Goal: Information Seeking & Learning: Learn about a topic

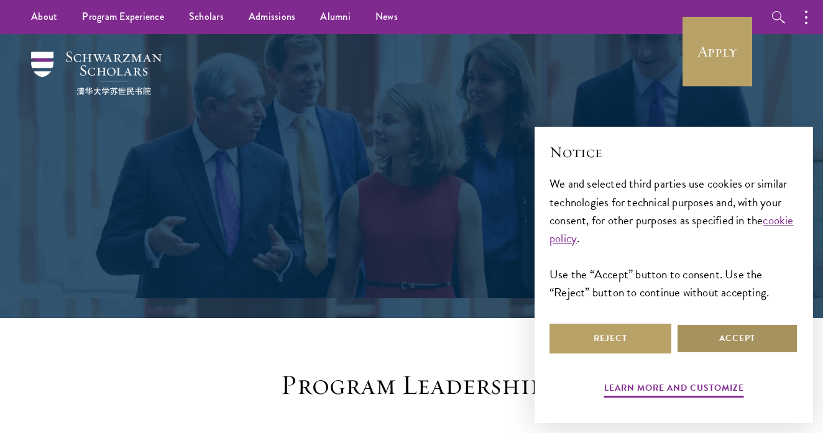
click at [752, 338] on button "Accept" at bounding box center [737, 339] width 122 height 30
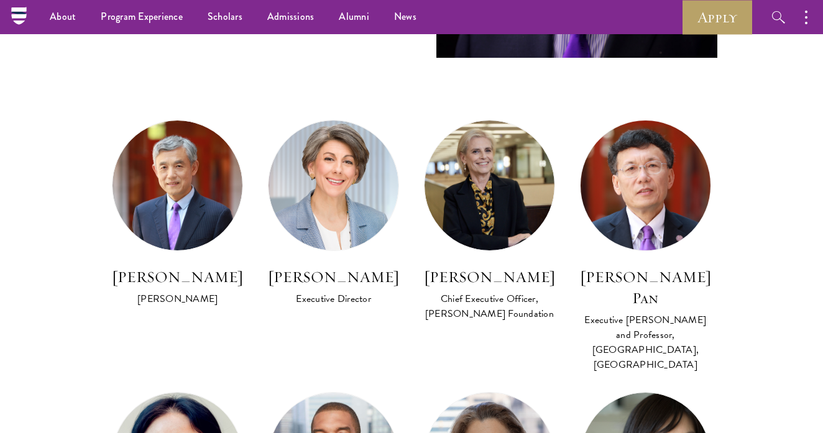
scroll to position [619, 0]
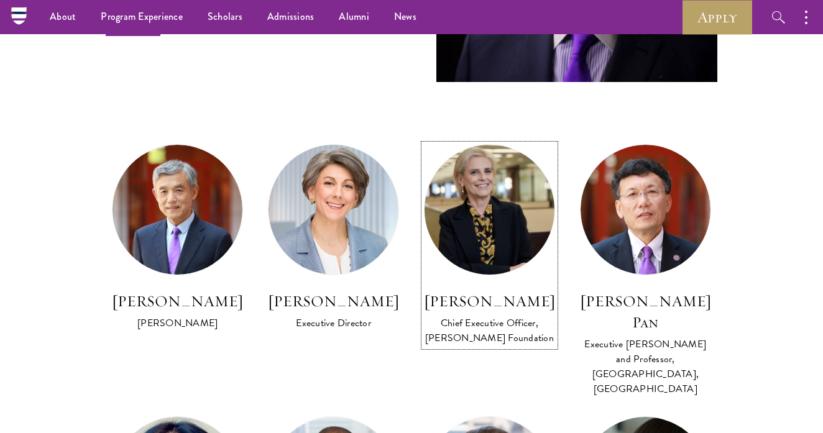
click at [498, 204] on img at bounding box center [489, 210] width 143 height 143
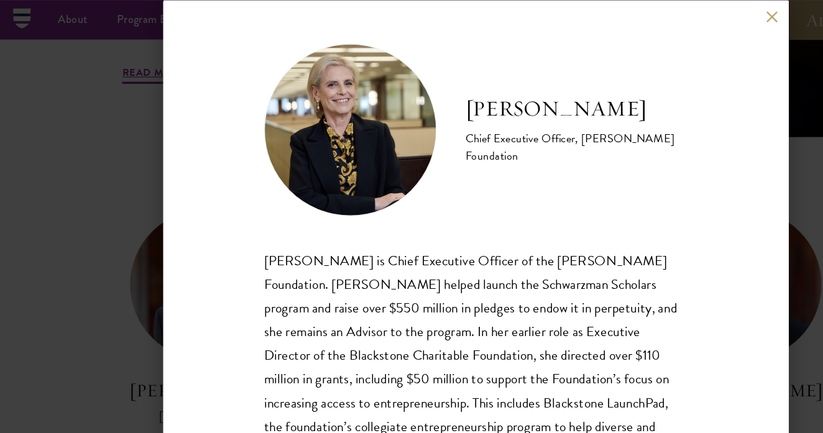
scroll to position [448, 0]
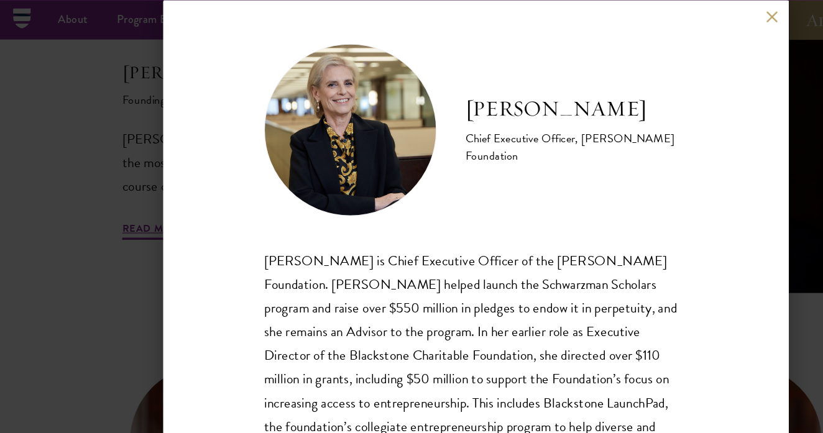
click at [662, 12] on button at bounding box center [667, 14] width 11 height 11
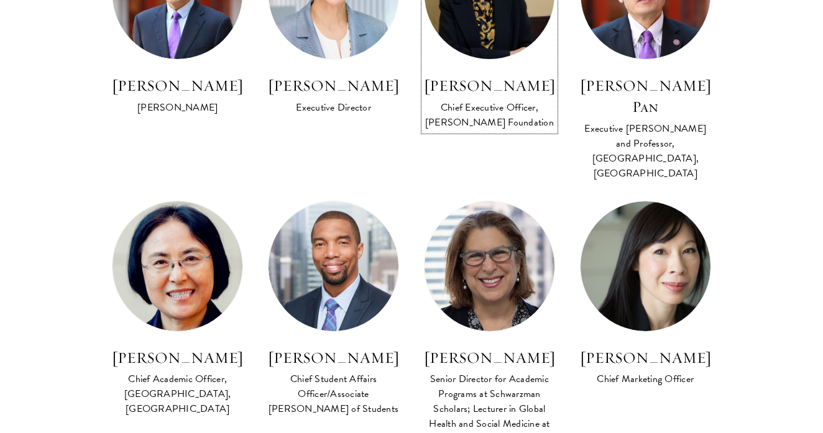
scroll to position [838, 0]
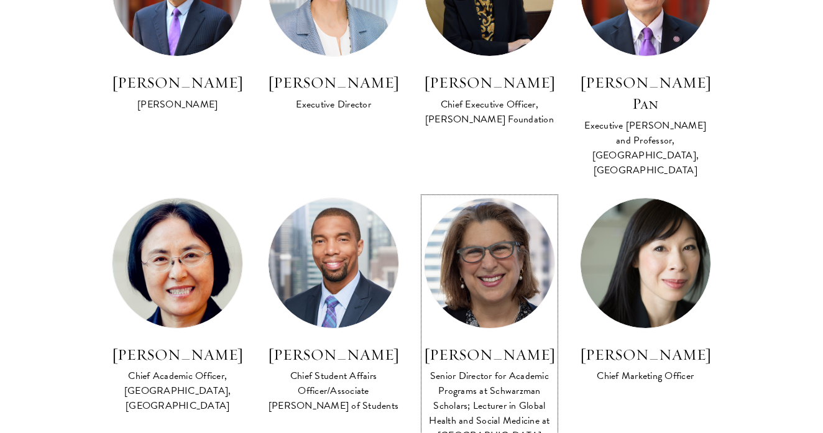
click at [496, 344] on h3 "[PERSON_NAME]" at bounding box center [489, 354] width 131 height 21
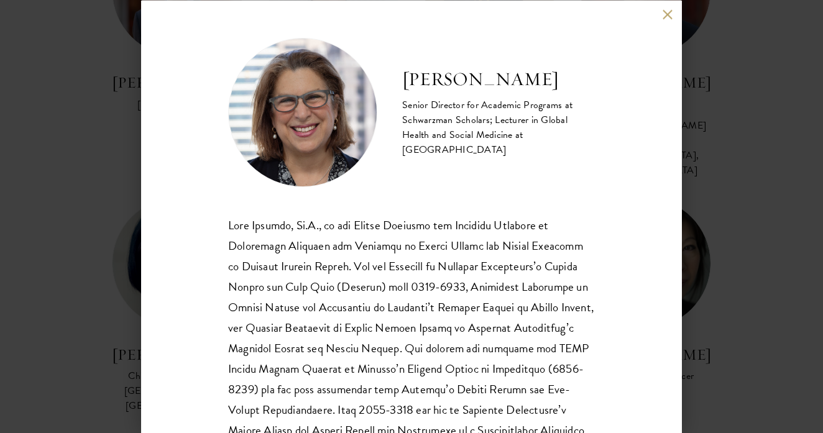
click at [747, 160] on div "[PERSON_NAME] Senior Director for Academic Programs at Schwarzman Scholars; Lec…" at bounding box center [411, 216] width 823 height 433
